Goal: Information Seeking & Learning: Learn about a topic

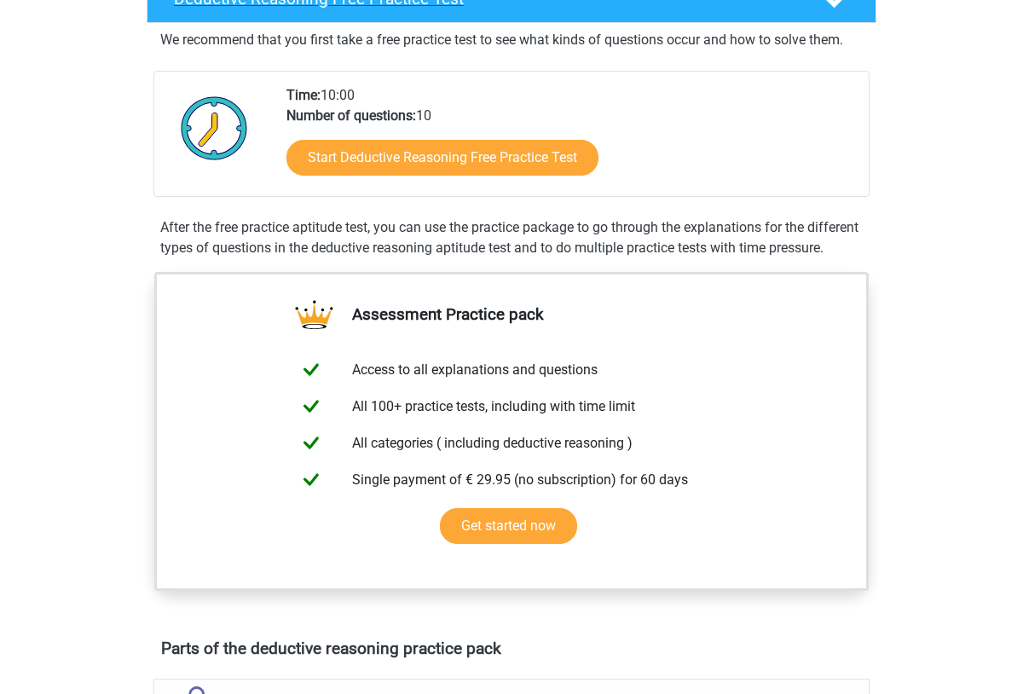
scroll to position [438, 0]
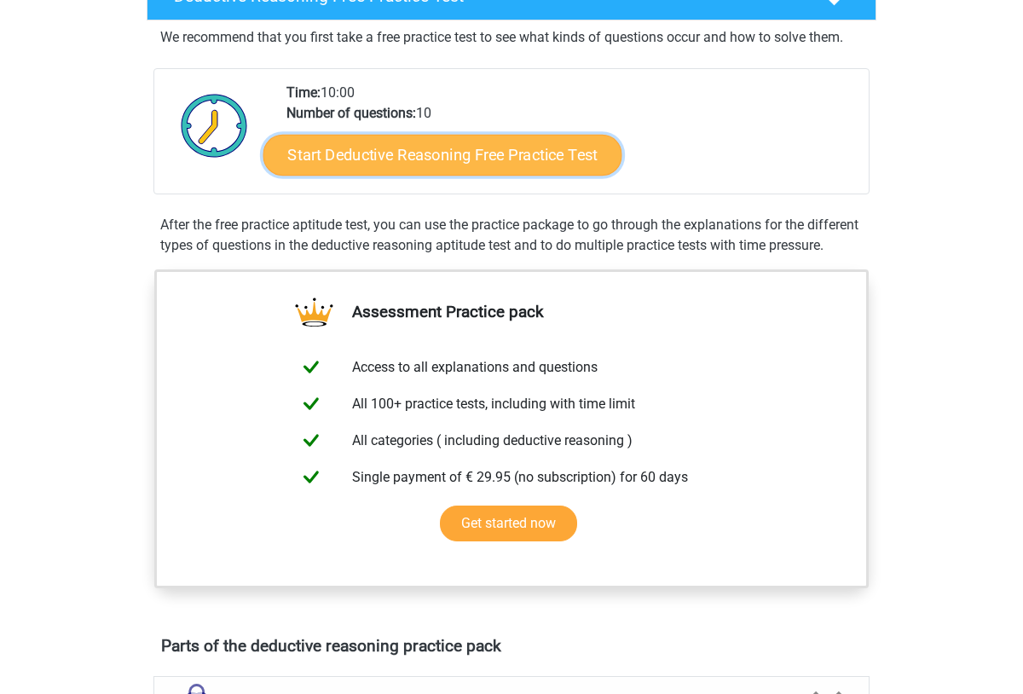
click at [391, 154] on link "Start Deductive Reasoning Free Practice Test" at bounding box center [443, 154] width 359 height 41
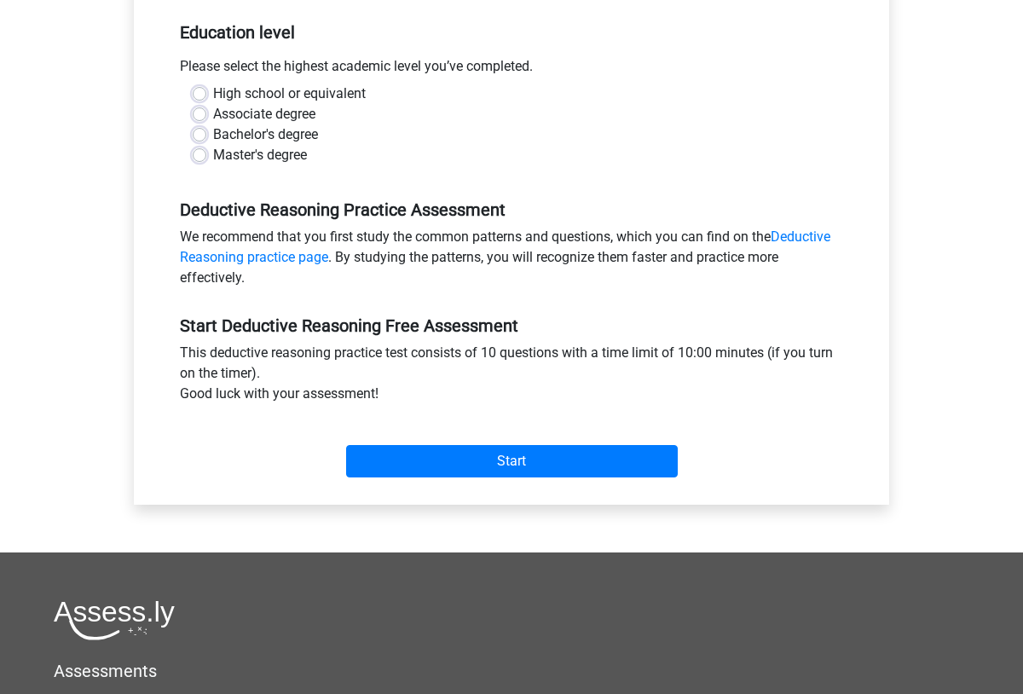
scroll to position [348, 0]
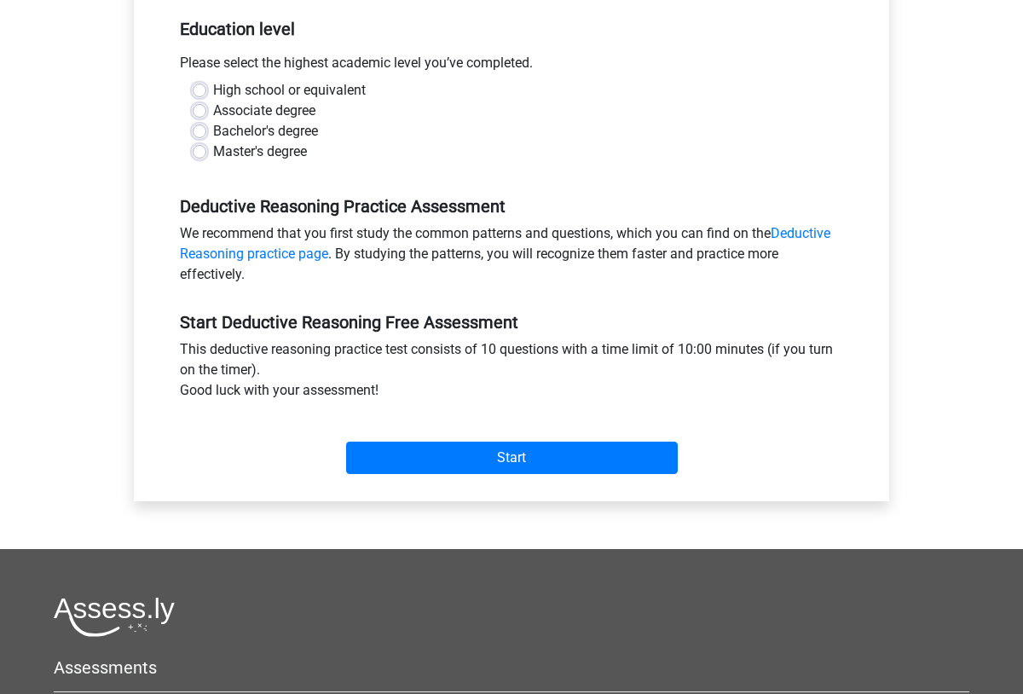
click at [217, 95] on label "High school or equivalent" at bounding box center [289, 90] width 153 height 20
click at [206, 95] on input "High school or equivalent" at bounding box center [200, 88] width 14 height 17
radio input "true"
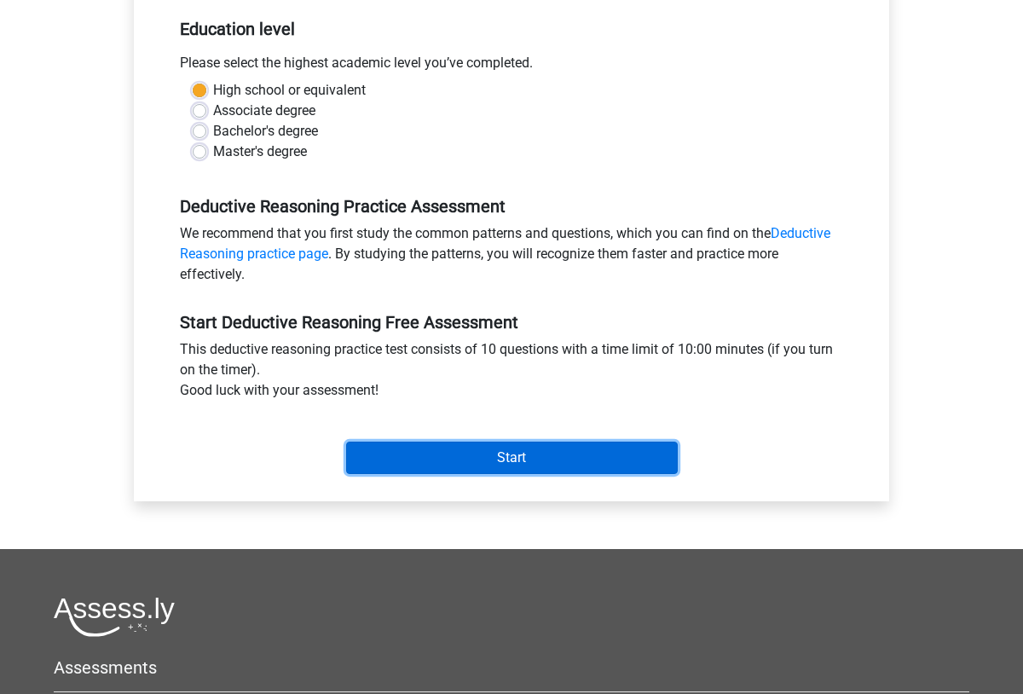
click at [572, 457] on input "Start" at bounding box center [512, 458] width 332 height 32
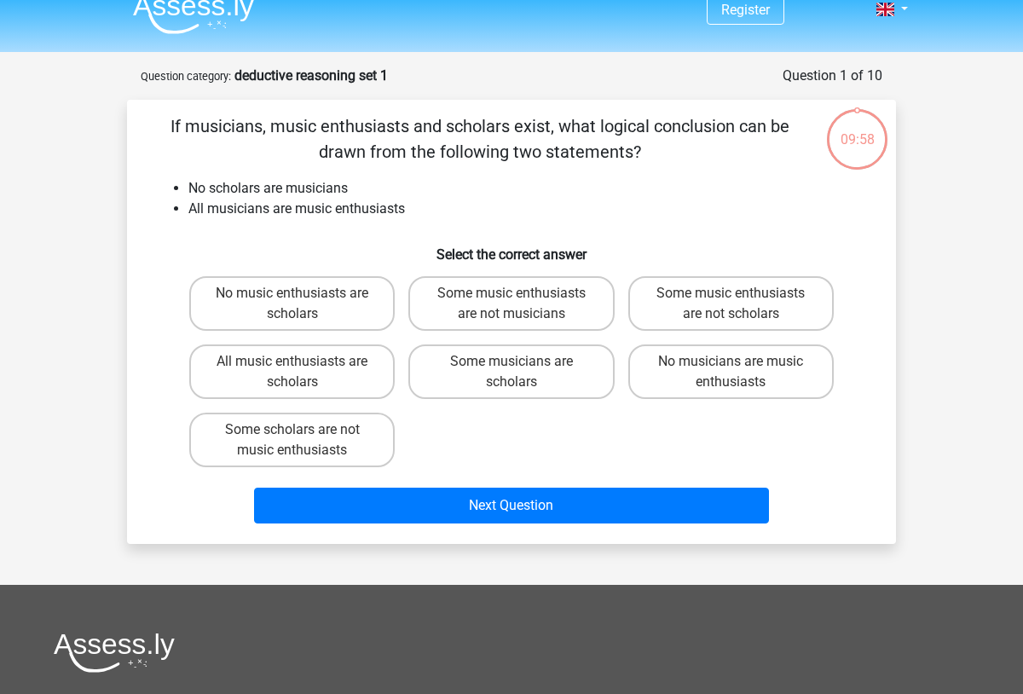
scroll to position [20, 0]
click at [536, 293] on label "Some music enthusiasts are not musicians" at bounding box center [512, 303] width 206 height 55
click at [523, 293] on input "Some music enthusiasts are not musicians" at bounding box center [517, 298] width 11 height 11
radio input "true"
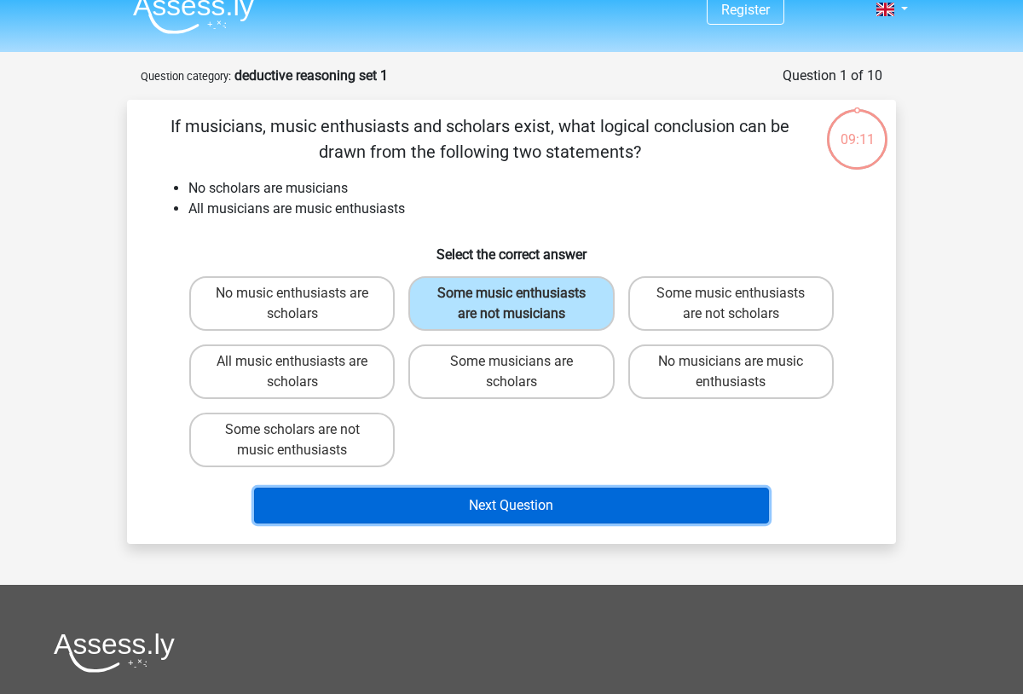
click at [554, 506] on button "Next Question" at bounding box center [512, 506] width 516 height 36
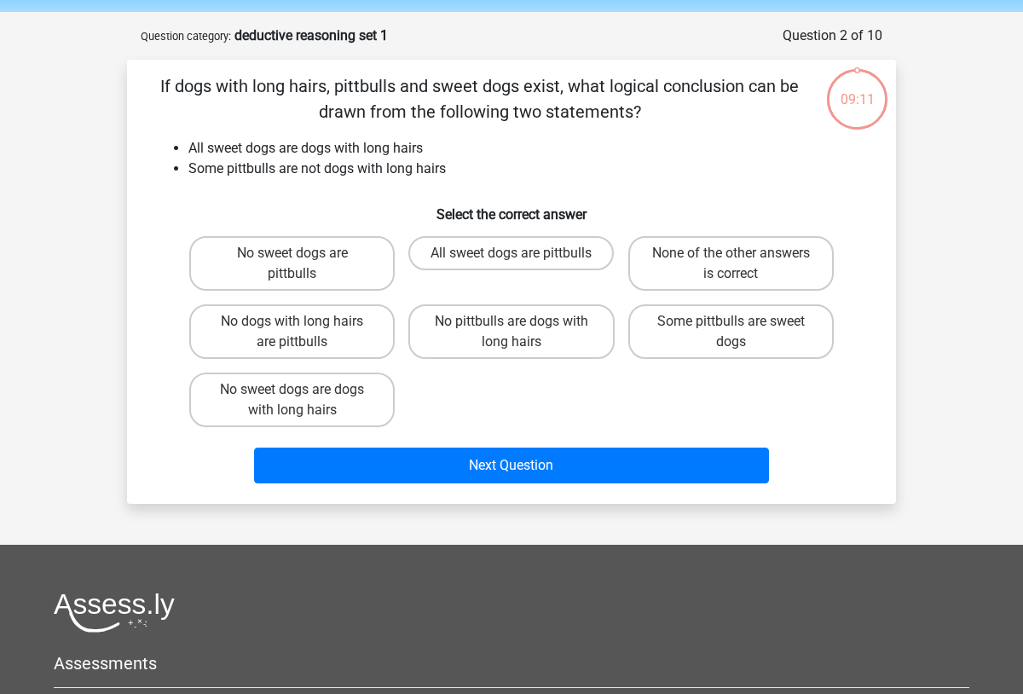
scroll to position [85, 0]
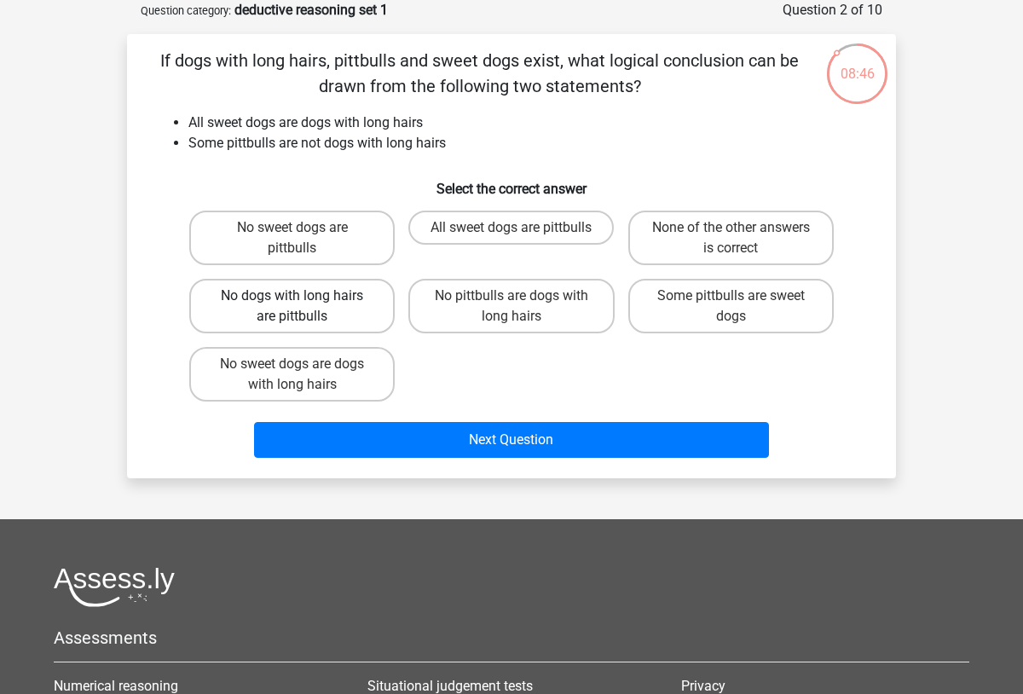
click at [327, 306] on label "No dogs with long hairs are pittbulls" at bounding box center [292, 306] width 206 height 55
click at [304, 306] on input "No dogs with long hairs are pittbulls" at bounding box center [298, 301] width 11 height 11
radio input "true"
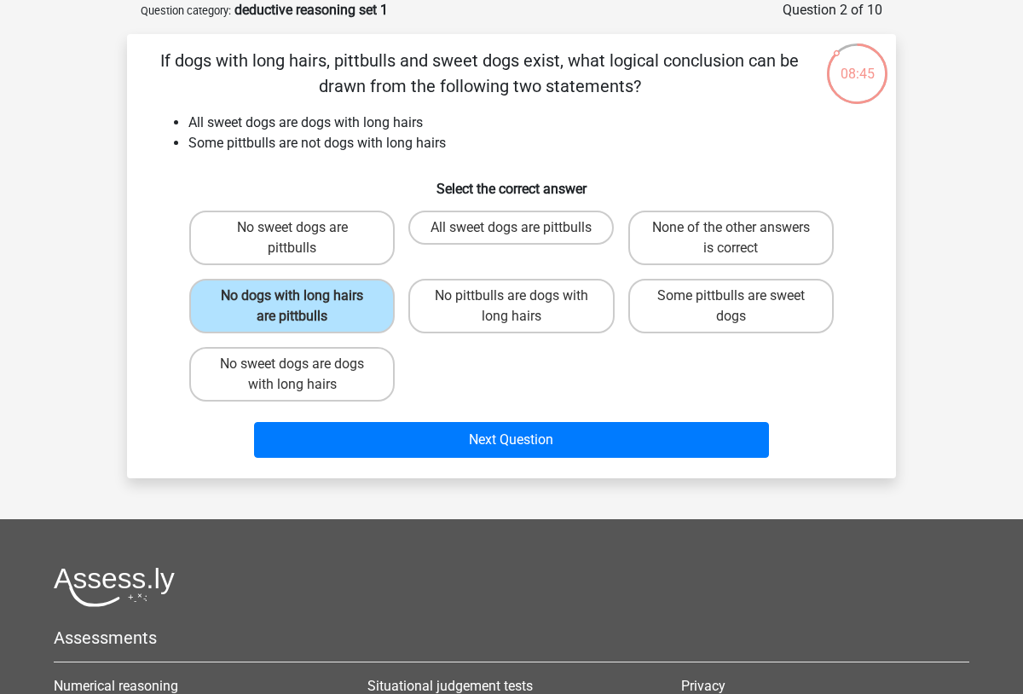
click at [518, 303] on input "No pittbulls are dogs with long hairs" at bounding box center [517, 301] width 11 height 11
radio input "true"
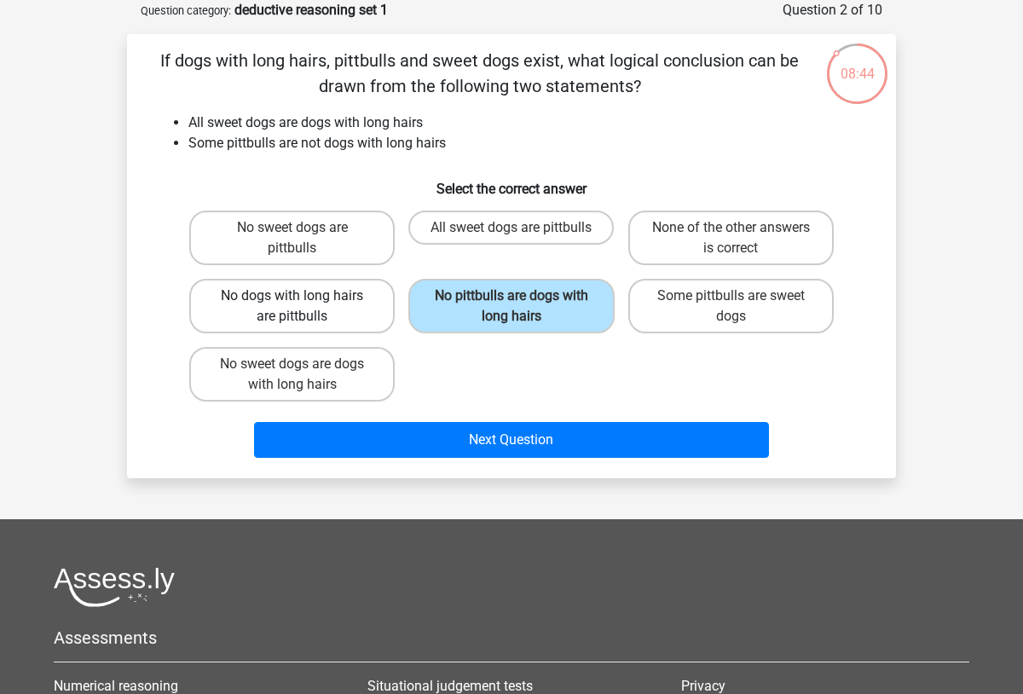
click at [316, 301] on label "No dogs with long hairs are pittbulls" at bounding box center [292, 306] width 206 height 55
click at [304, 301] on input "No dogs with long hairs are pittbulls" at bounding box center [298, 301] width 11 height 11
radio input "true"
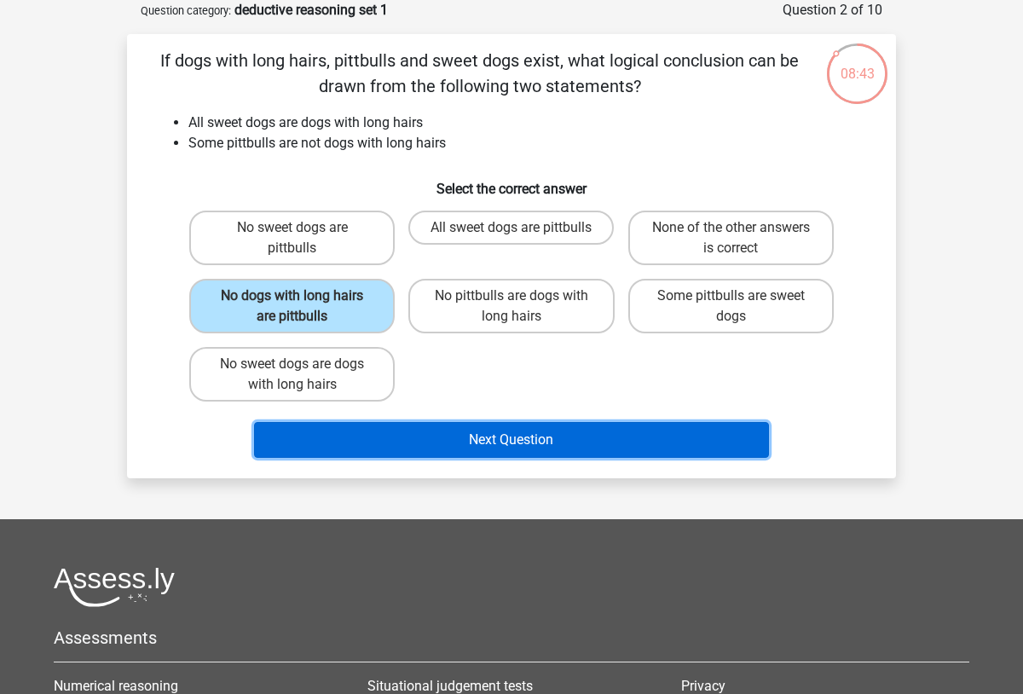
click at [565, 442] on button "Next Question" at bounding box center [512, 440] width 516 height 36
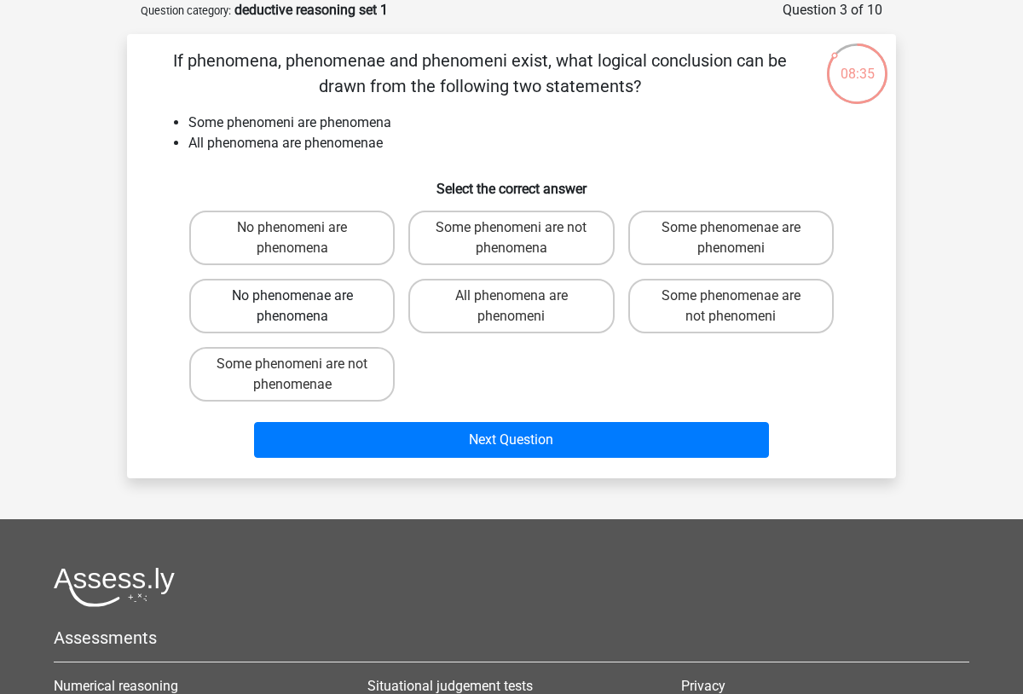
click at [339, 310] on label "No phenomenae are phenomena" at bounding box center [292, 306] width 206 height 55
click at [304, 307] on input "No phenomenae are phenomena" at bounding box center [298, 301] width 11 height 11
radio input "true"
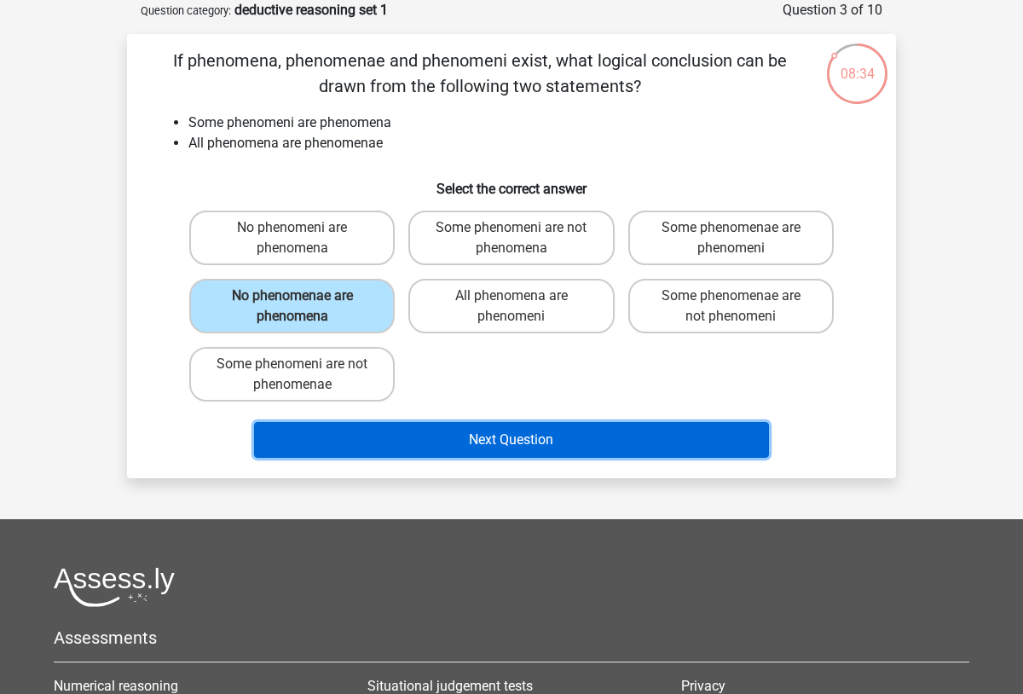
click at [549, 437] on button "Next Question" at bounding box center [512, 440] width 516 height 36
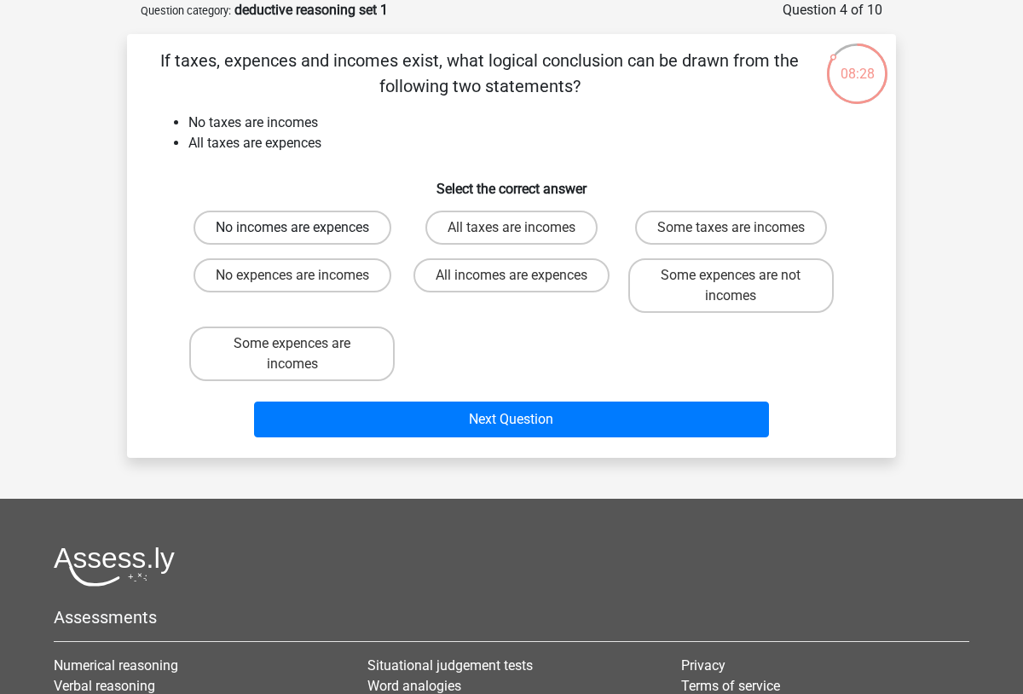
click at [345, 223] on label "No incomes are expences" at bounding box center [293, 228] width 198 height 34
click at [304, 228] on input "No incomes are expences" at bounding box center [298, 233] width 11 height 11
radio input "true"
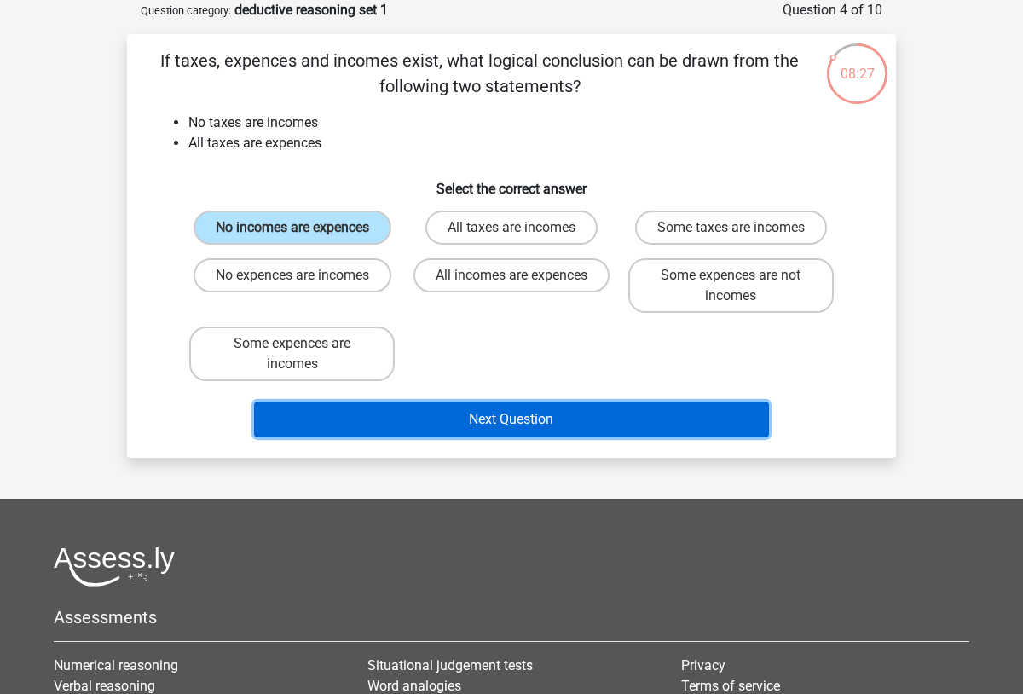
click at [594, 416] on button "Next Question" at bounding box center [512, 420] width 516 height 36
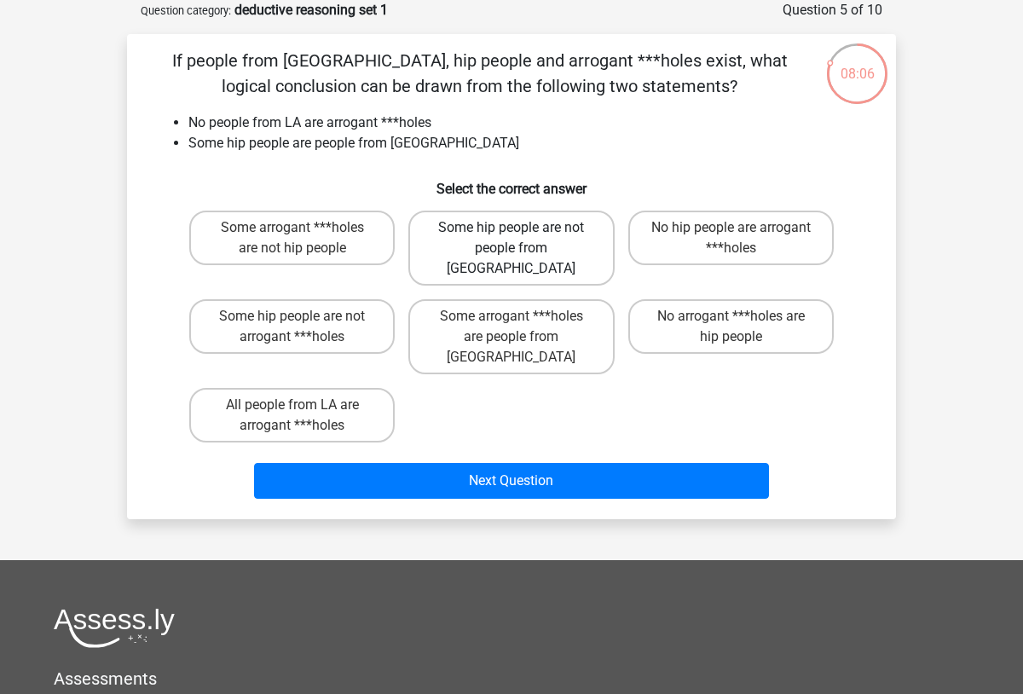
click at [510, 247] on label "Some hip people are not people from LA" at bounding box center [512, 248] width 206 height 75
click at [512, 239] on input "Some hip people are not people from LA" at bounding box center [517, 233] width 11 height 11
radio input "true"
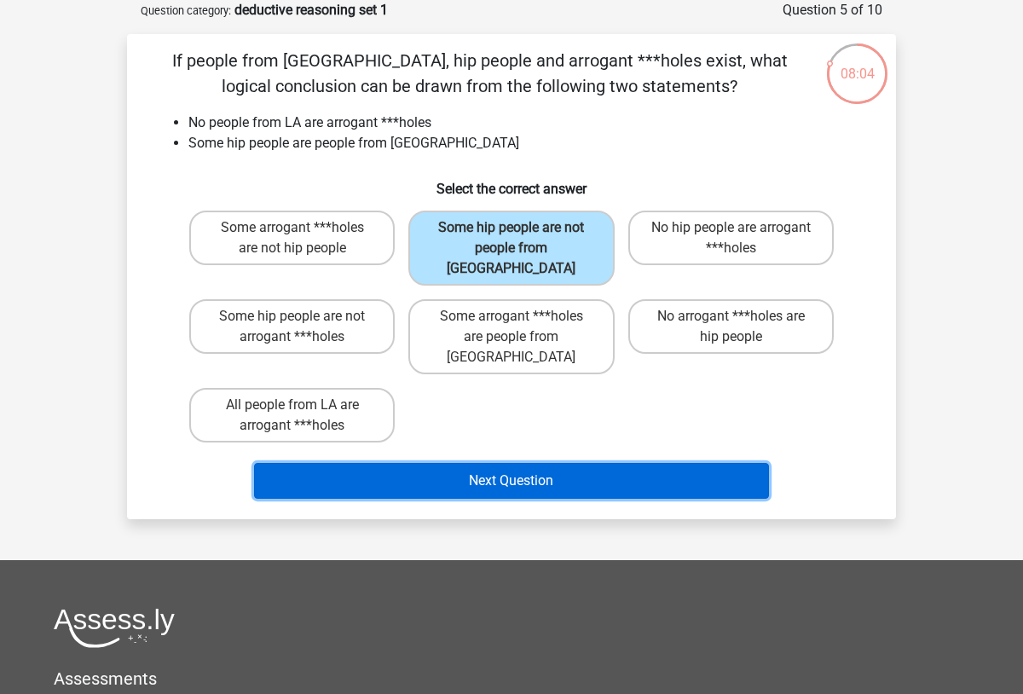
click at [592, 463] on button "Next Question" at bounding box center [512, 481] width 516 height 36
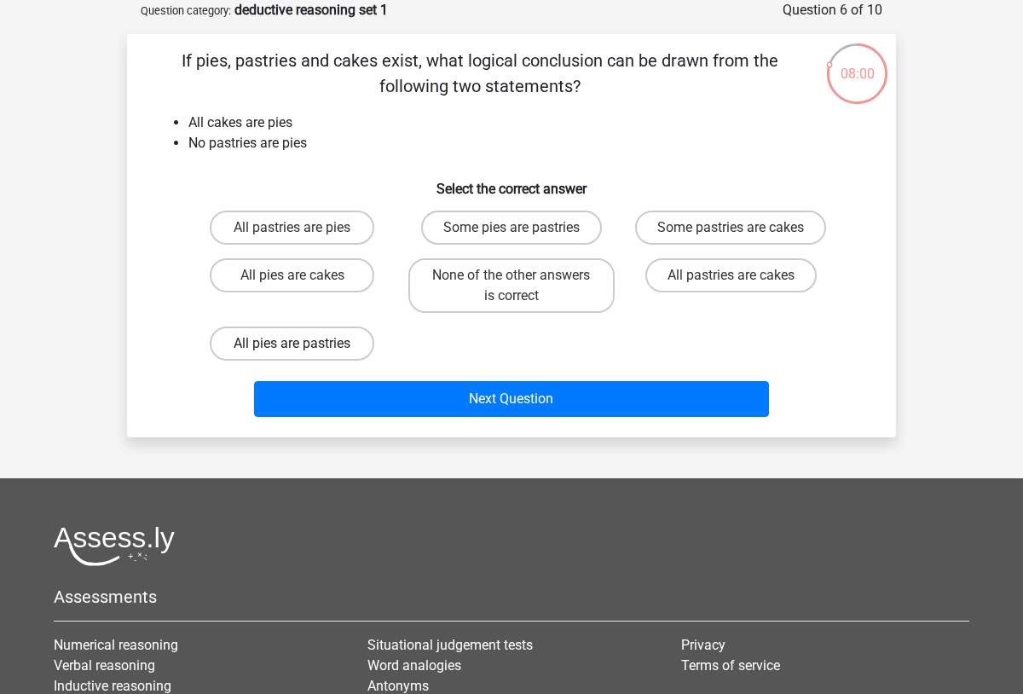
click at [300, 341] on label "All pies are pastries" at bounding box center [292, 344] width 165 height 34
click at [300, 344] on input "All pies are pastries" at bounding box center [298, 349] width 11 height 11
radio input "true"
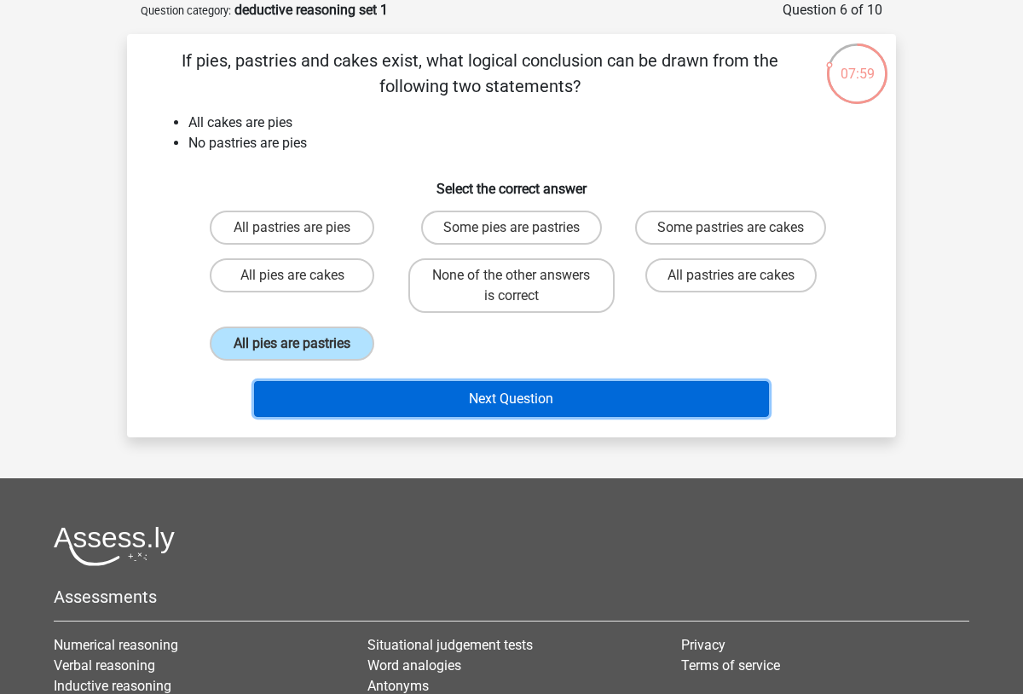
click at [512, 393] on button "Next Question" at bounding box center [512, 399] width 516 height 36
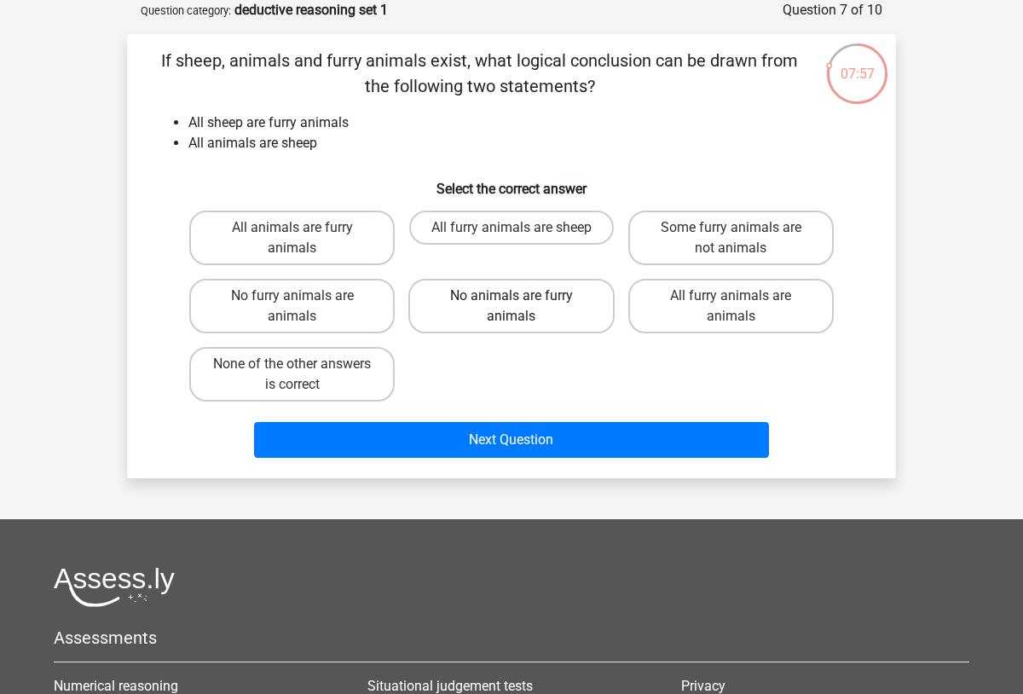
click at [486, 305] on label "No animals are furry animals" at bounding box center [512, 306] width 206 height 55
click at [512, 305] on input "No animals are furry animals" at bounding box center [517, 301] width 11 height 11
radio input "true"
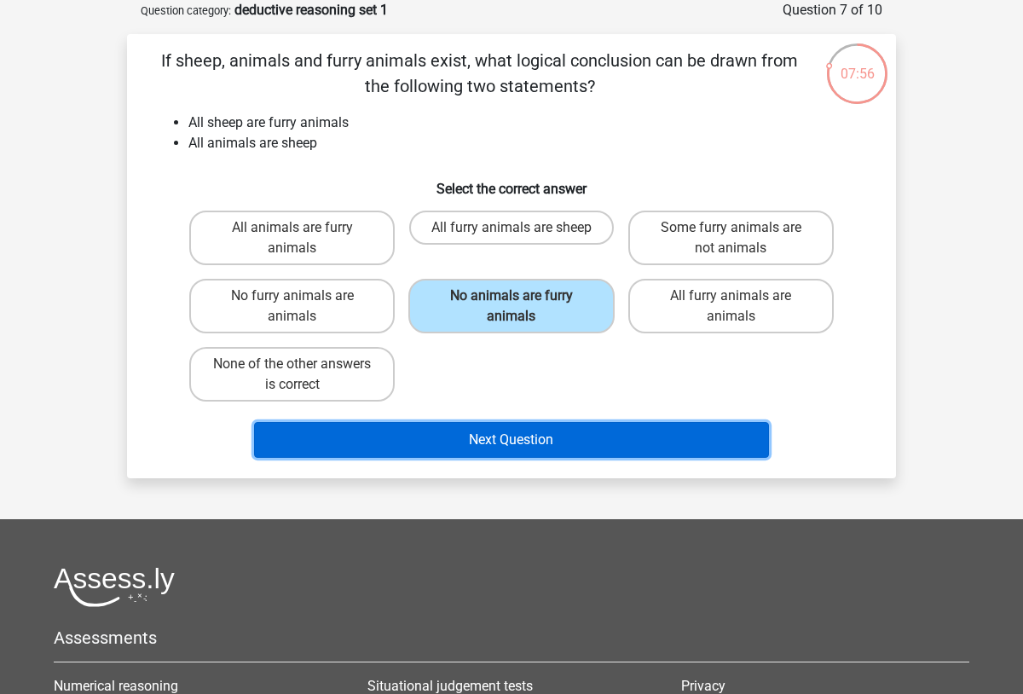
click at [569, 431] on button "Next Question" at bounding box center [512, 440] width 516 height 36
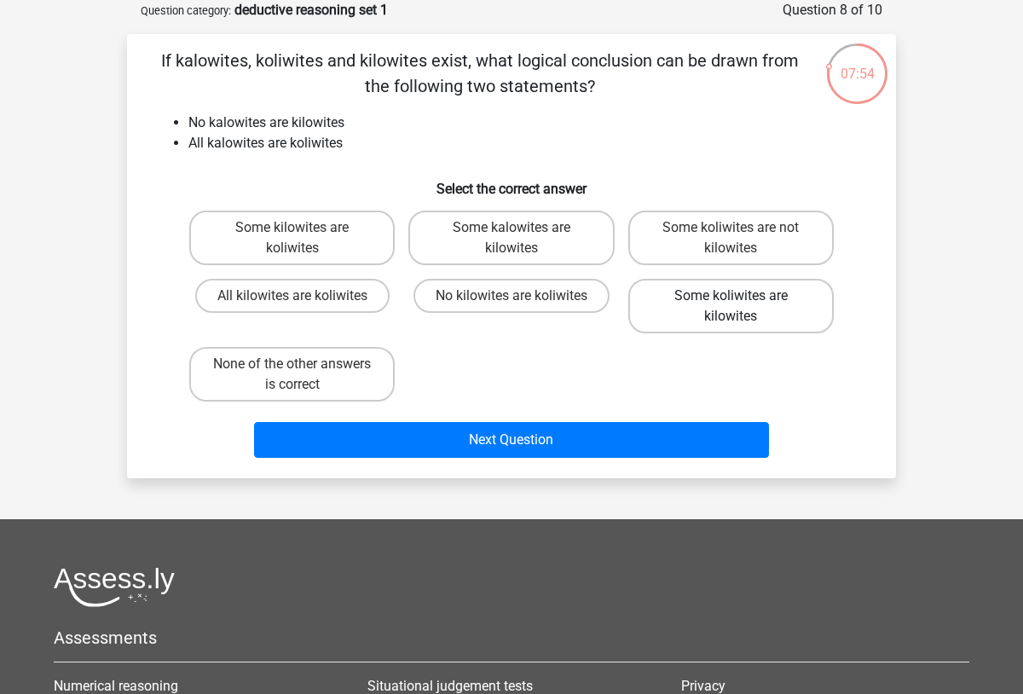
click at [667, 304] on label "Some koliwites are kilowites" at bounding box center [732, 306] width 206 height 55
click at [731, 304] on input "Some koliwites are kilowites" at bounding box center [736, 301] width 11 height 11
radio input "true"
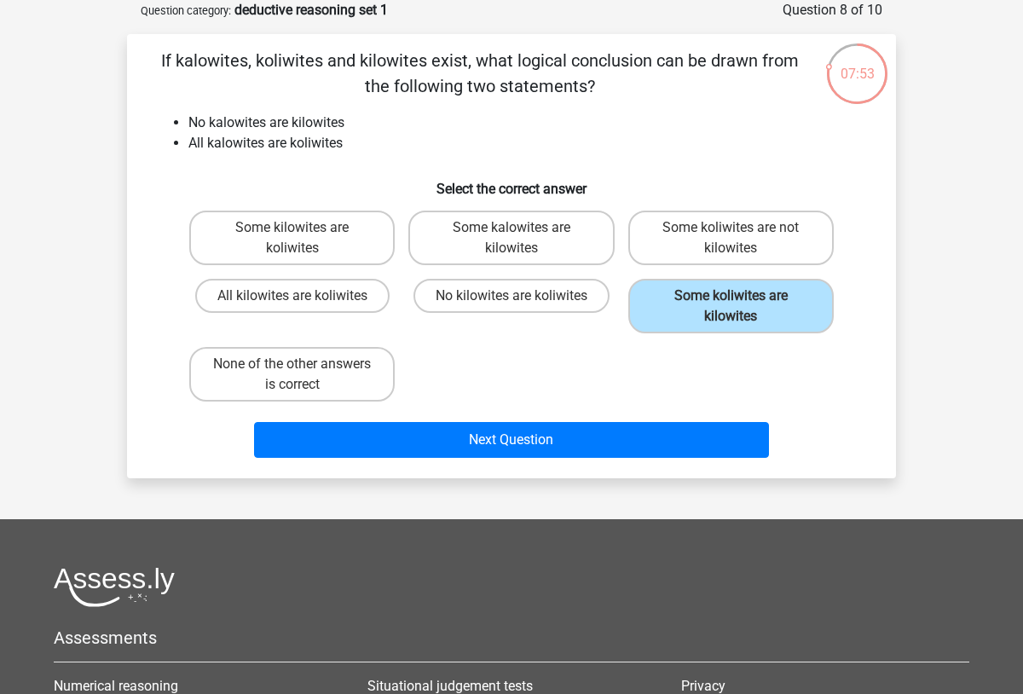
click at [519, 421] on div "Next Question" at bounding box center [511, 437] width 715 height 56
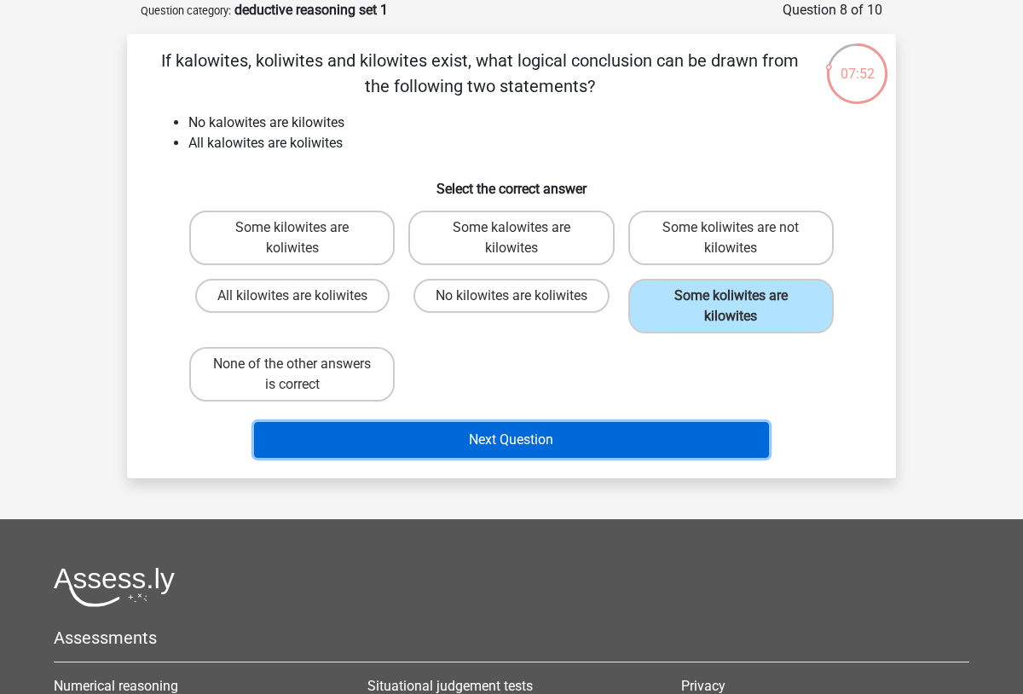
click at [520, 428] on button "Next Question" at bounding box center [512, 440] width 516 height 36
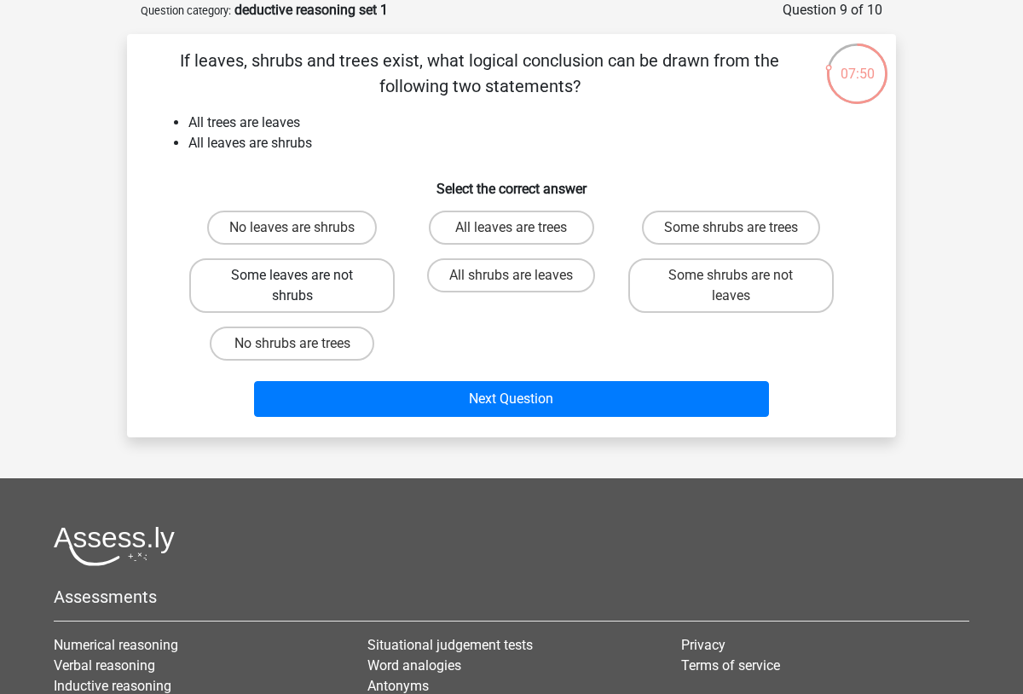
click at [334, 285] on label "Some leaves are not shrubs" at bounding box center [292, 285] width 206 height 55
click at [304, 285] on input "Some leaves are not shrubs" at bounding box center [298, 280] width 11 height 11
radio input "true"
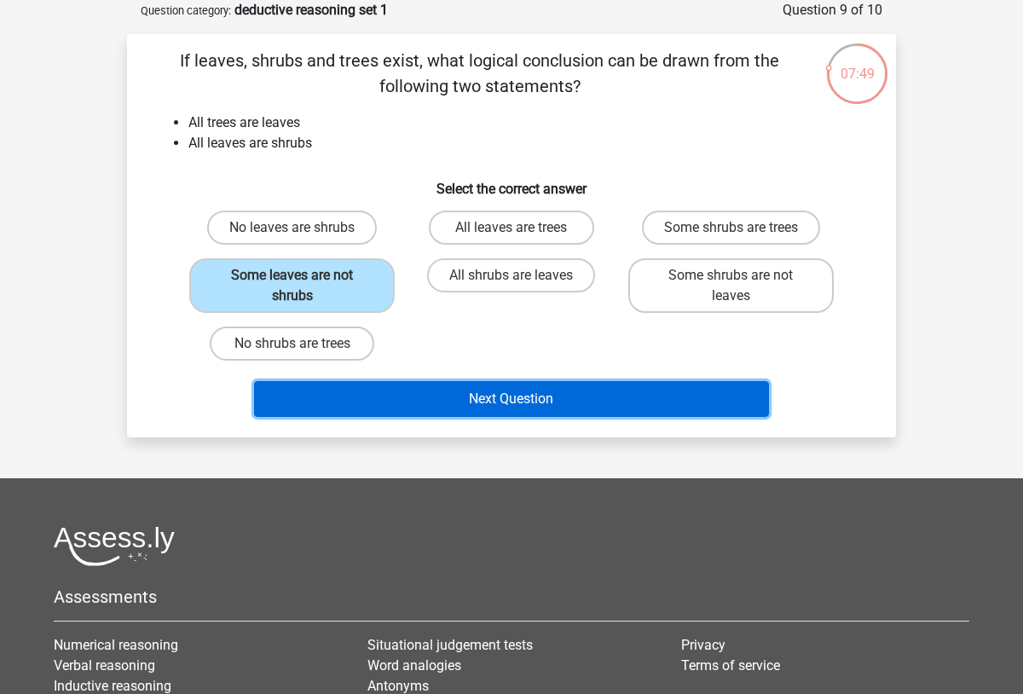
click at [493, 396] on button "Next Question" at bounding box center [512, 399] width 516 height 36
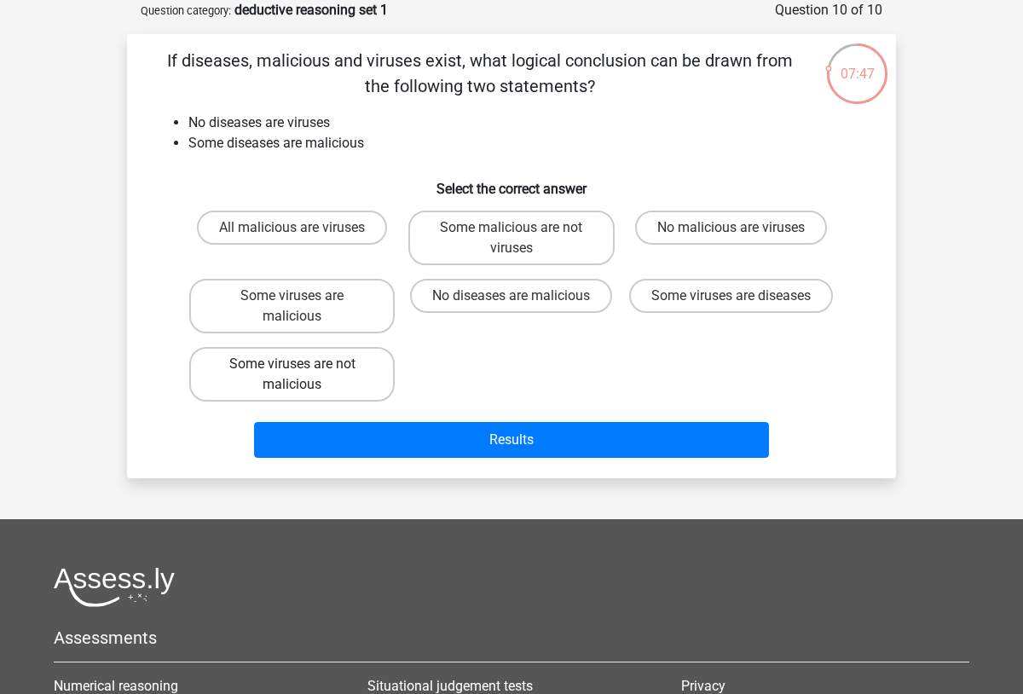
click at [338, 368] on label "Some viruses are not malicious" at bounding box center [292, 374] width 206 height 55
click at [304, 368] on input "Some viruses are not malicious" at bounding box center [298, 369] width 11 height 11
radio input "true"
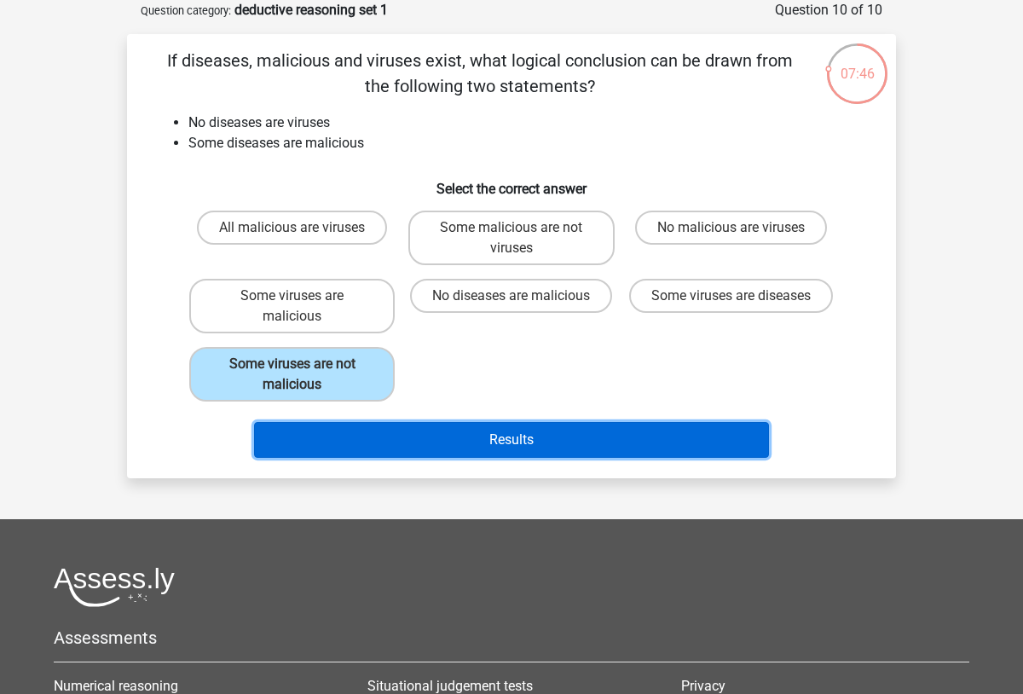
click at [512, 445] on button "Results" at bounding box center [512, 440] width 516 height 36
